Goal: Book appointment/travel/reservation

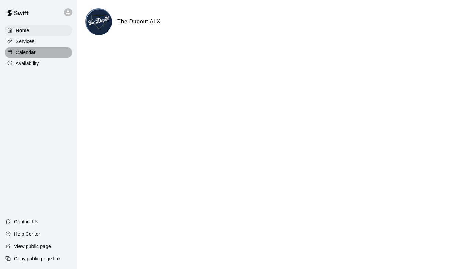
click at [25, 57] on div "Calendar" at bounding box center [38, 52] width 66 height 10
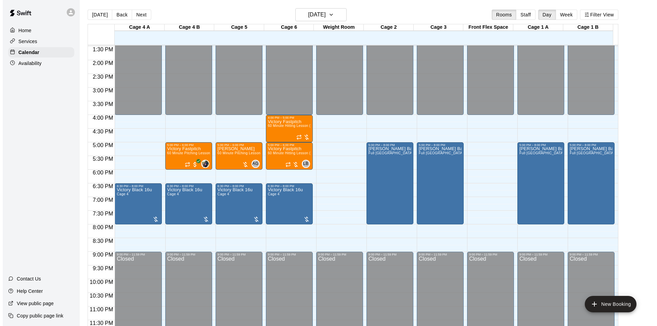
scroll to position [369, 0]
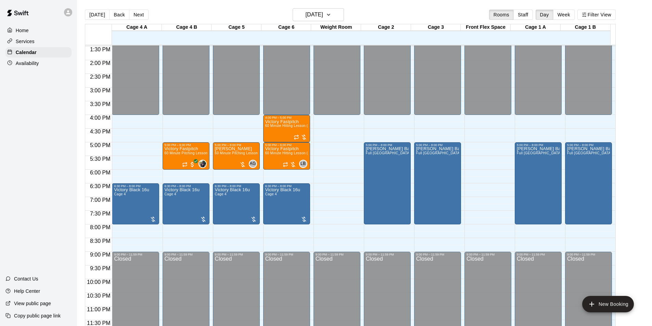
click at [468, 116] on div "12:00 AM – 4:00 PM Closed 9:00 PM – 11:59 PM Closed" at bounding box center [487, 5] width 47 height 657
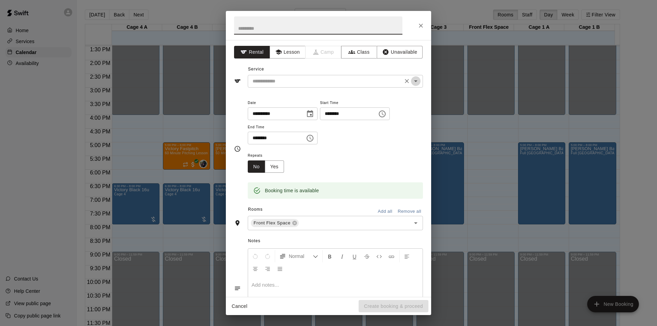
click at [412, 79] on icon "Open" at bounding box center [416, 81] width 8 height 8
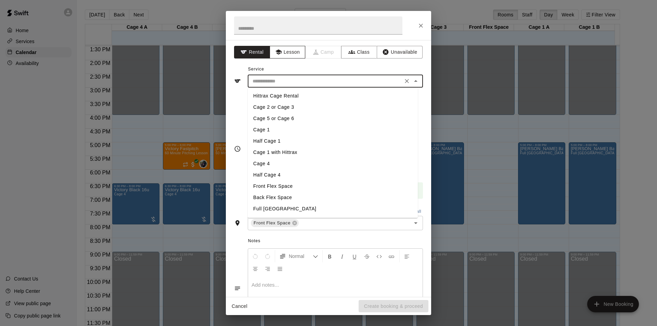
click at [296, 58] on button "Lesson" at bounding box center [288, 52] width 36 height 13
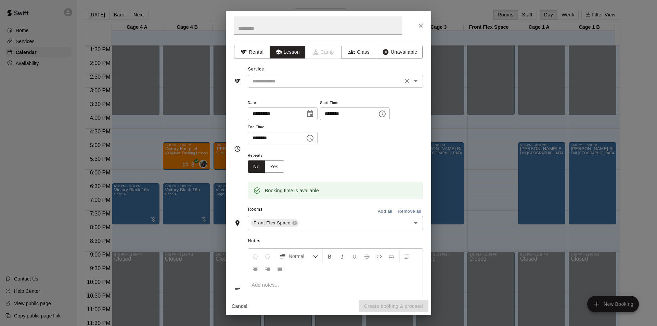
click at [348, 84] on input "text" at bounding box center [325, 81] width 151 height 9
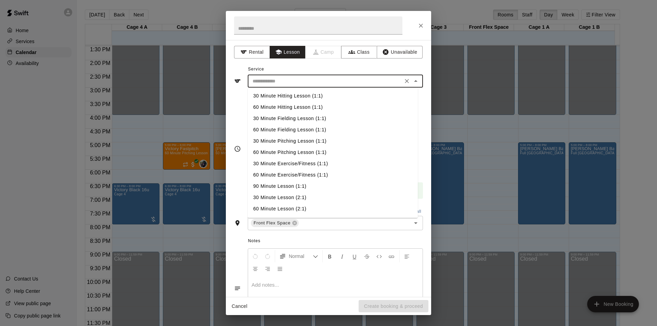
click at [277, 185] on li "90 Minute Lesson (1:1)" at bounding box center [333, 186] width 170 height 11
type input "**********"
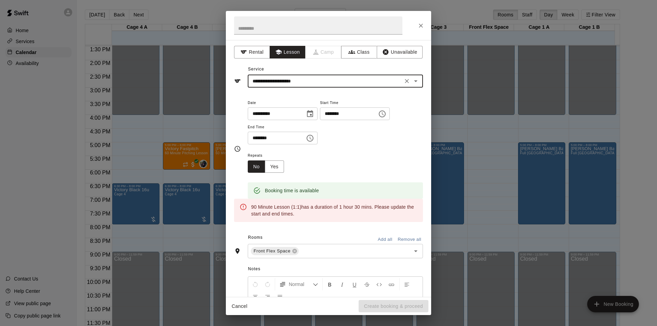
click at [314, 137] on icon "Choose time, selected time is 4:30 PM" at bounding box center [310, 138] width 8 height 8
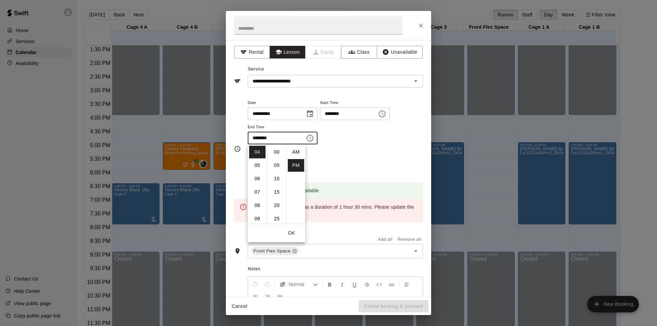
scroll to position [12, 0]
click at [258, 166] on li "05" at bounding box center [257, 165] width 16 height 13
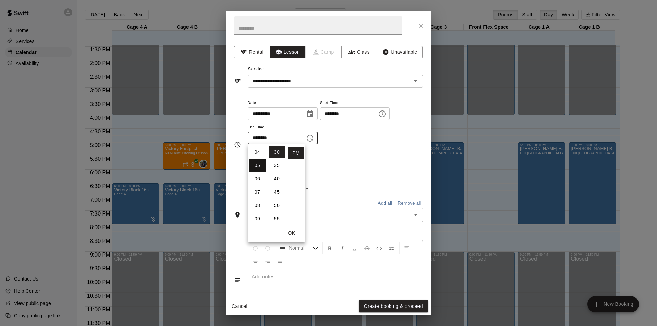
type input "********"
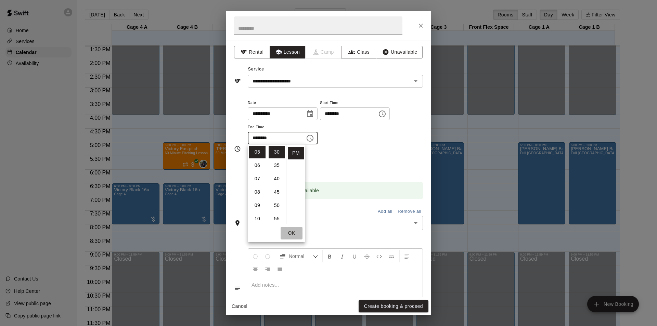
click at [288, 231] on button "OK" at bounding box center [292, 233] width 22 height 13
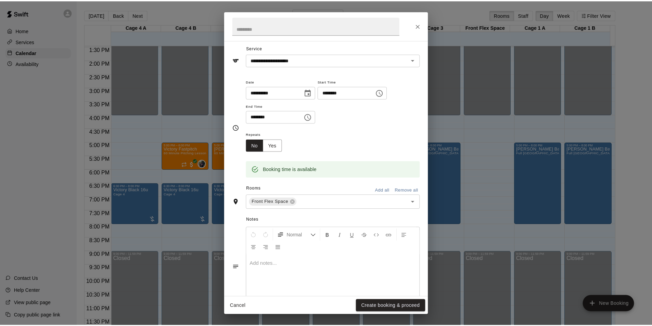
scroll to position [44, 0]
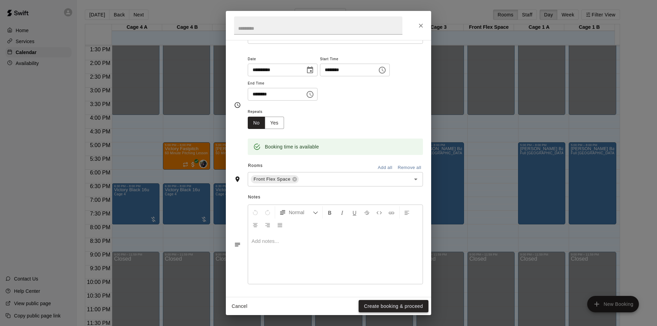
click at [380, 268] on button "Create booking & proceed" at bounding box center [394, 306] width 70 height 13
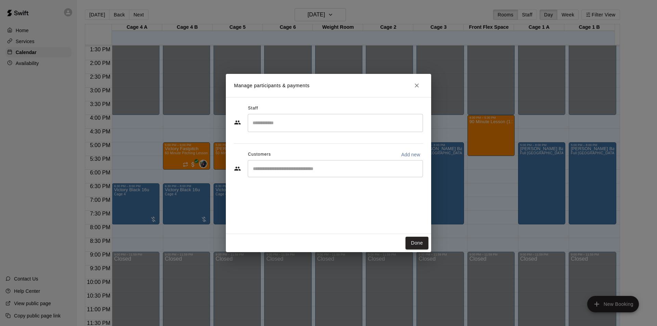
click at [296, 122] on input "Search staff" at bounding box center [335, 123] width 169 height 12
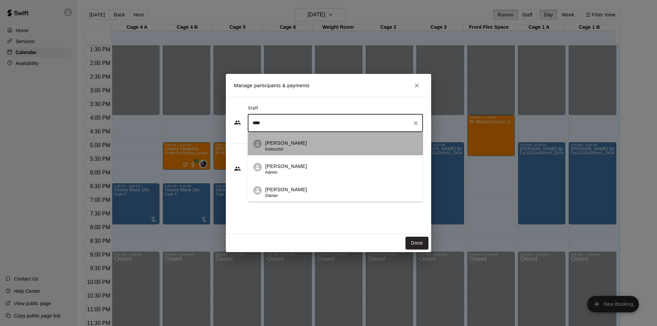
click at [296, 151] on div "[PERSON_NAME] Instructor" at bounding box center [341, 146] width 152 height 13
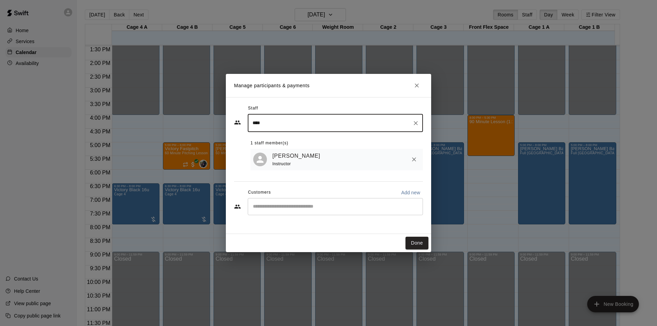
type input "****"
click at [294, 207] on input "Start typing to search customers..." at bounding box center [335, 206] width 169 height 7
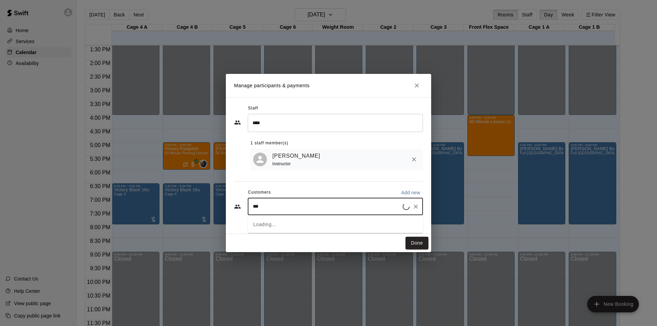
type input "****"
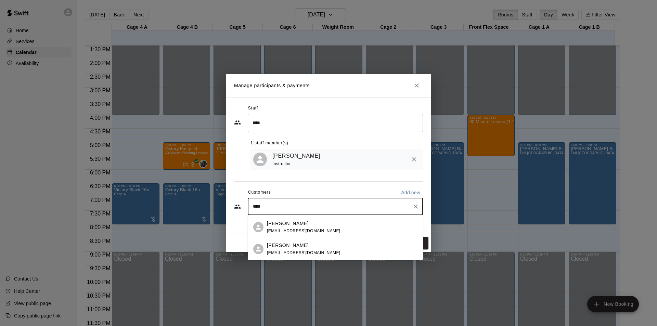
click at [330, 227] on div "[PERSON_NAME] [EMAIL_ADDRESS][DOMAIN_NAME]" at bounding box center [342, 227] width 151 height 15
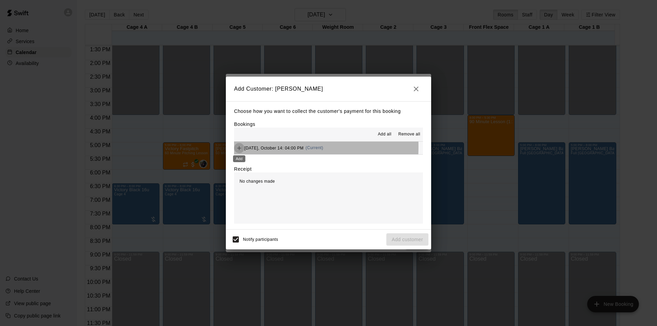
click at [240, 147] on icon "Add" at bounding box center [239, 148] width 7 height 7
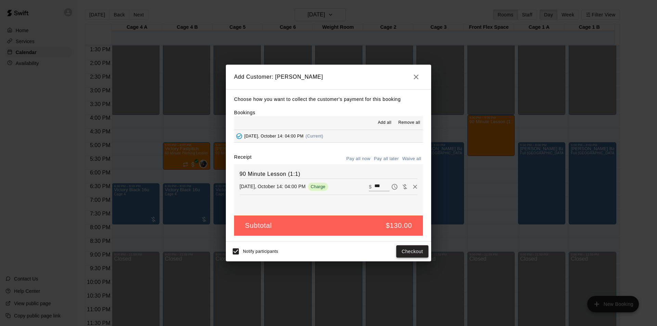
click at [411, 252] on button "Checkout" at bounding box center [412, 251] width 32 height 13
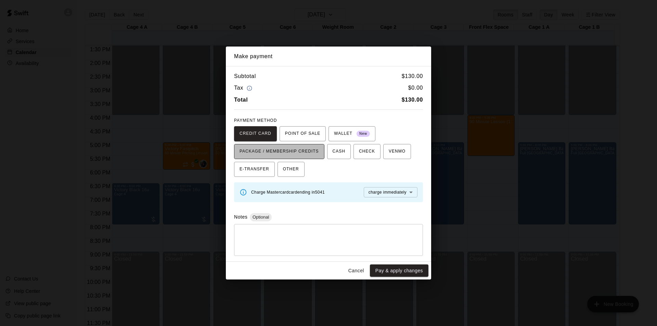
click at [300, 153] on span "PACKAGE / MEMBERSHIP CREDITS" at bounding box center [279, 151] width 79 height 11
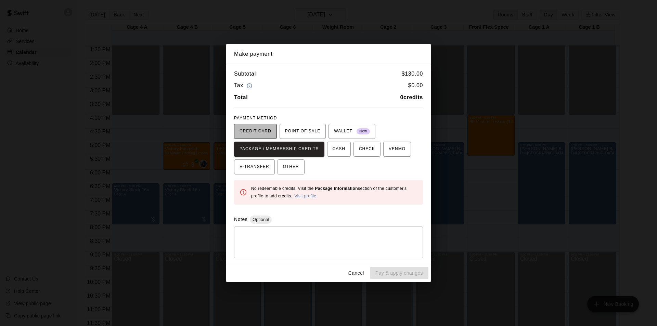
click at [259, 126] on span "CREDIT CARD" at bounding box center [256, 131] width 32 height 11
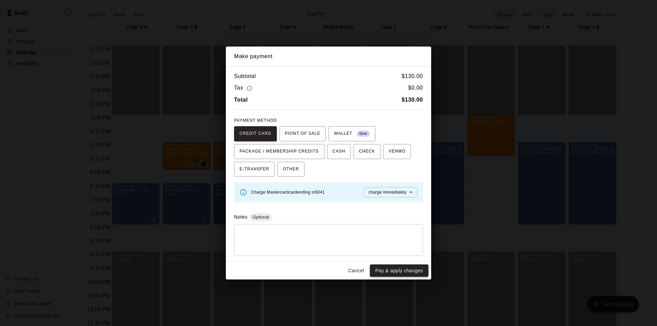
click at [395, 268] on button "Pay & apply changes" at bounding box center [399, 271] width 59 height 13
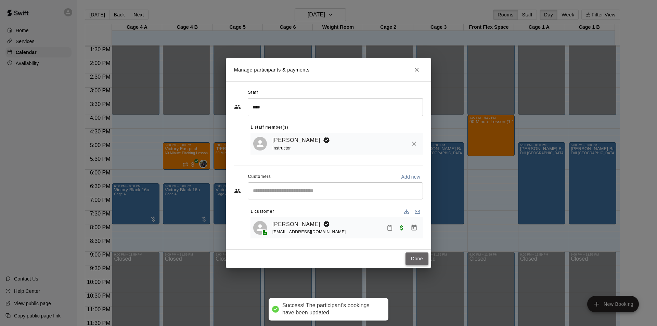
click at [421, 258] on button "Done" at bounding box center [416, 259] width 23 height 13
